Goal: Task Accomplishment & Management: Use online tool/utility

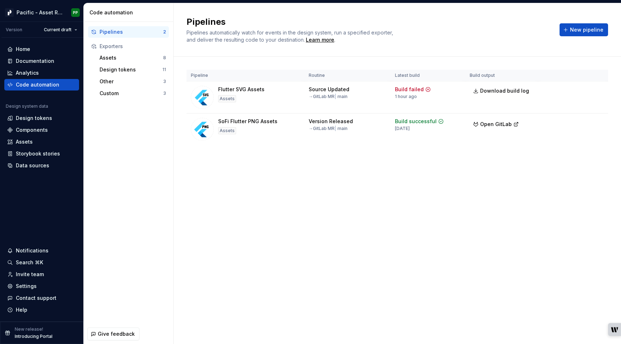
click at [224, 224] on div "Pipelines Pipelines automatically watch for events in the design system, run a …" at bounding box center [398, 173] width 448 height 341
click at [41, 163] on div "Data sources" at bounding box center [32, 165] width 33 height 7
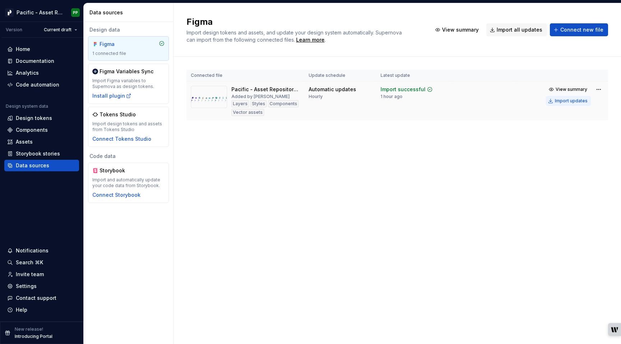
click at [563, 102] on div "Import updates" at bounding box center [571, 101] width 33 height 6
click at [380, 199] on div "Figma Import design tokens and assets, and update your design system automatica…" at bounding box center [398, 173] width 448 height 341
click at [35, 142] on div "Assets" at bounding box center [41, 141] width 69 height 7
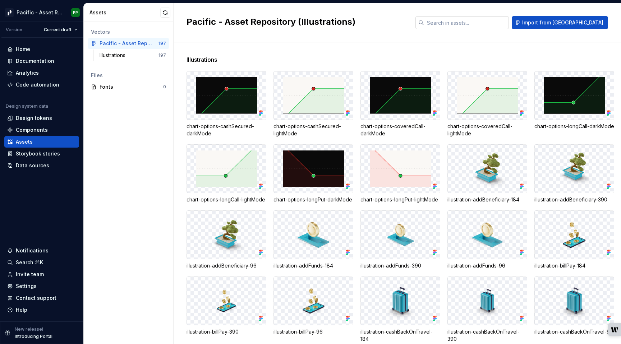
click at [509, 24] on input "text" at bounding box center [466, 22] width 85 height 13
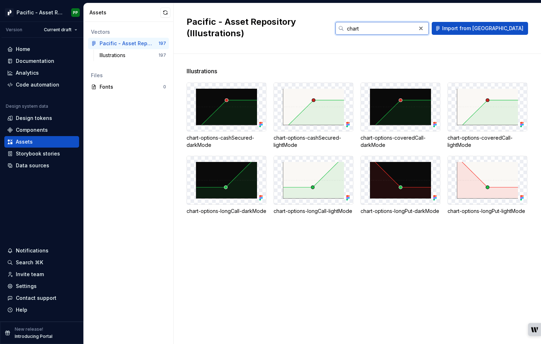
type input "chart"
click at [42, 83] on div "Code automation" at bounding box center [37, 84] width 43 height 7
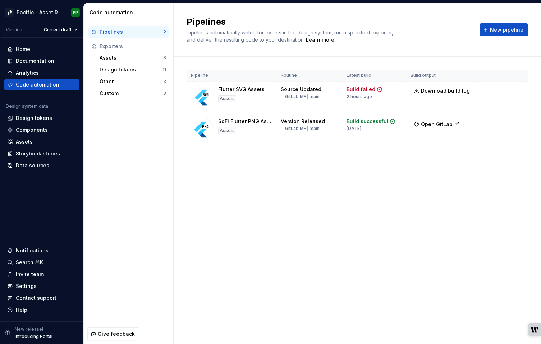
click at [246, 220] on div "Pipelines Pipelines automatically watch for events in the design system, run a …" at bounding box center [357, 173] width 367 height 341
click at [498, 90] on span "Run" at bounding box center [499, 90] width 10 height 7
click at [451, 91] on span "Download build log" at bounding box center [445, 90] width 49 height 7
click at [223, 194] on div "Pipelines Pipelines automatically watch for events in the design system, run a …" at bounding box center [357, 173] width 367 height 341
